Goal: Task Accomplishment & Management: Use online tool/utility

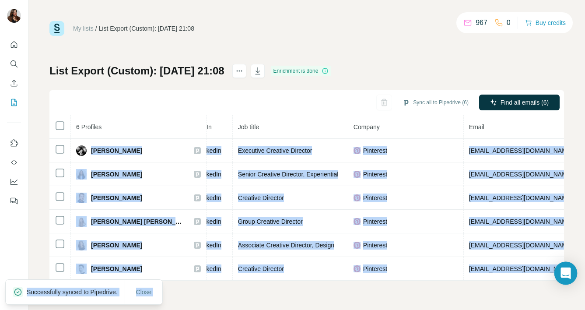
scroll to position [0, 216]
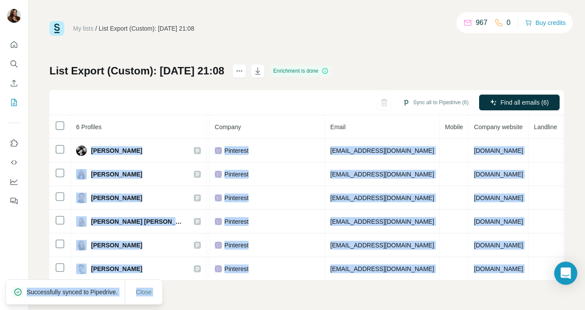
drag, startPoint x: 92, startPoint y: 149, endPoint x: 576, endPoint y: 283, distance: 501.5
click at [576, 282] on body "My lists / List Export (Custom): 21/08/2025 21:08 967 0 Buy credits List Export…" at bounding box center [292, 155] width 585 height 310
copy body "Becca Morton Email found LinkedIn Executive Creative Director Pinterest becca@p…"
